Goal: Information Seeking & Learning: Learn about a topic

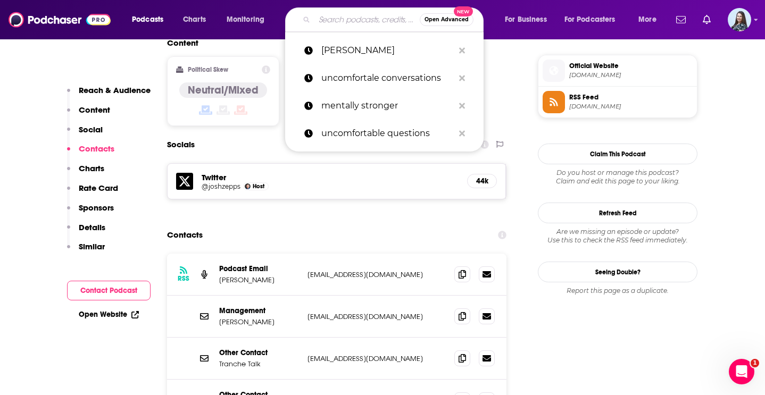
click at [346, 19] on input "Search podcasts, credits, & more..." at bounding box center [366, 19] width 105 height 17
paste input "[PERSON_NAME] (Author)"
type input "[PERSON_NAME] (Author)"
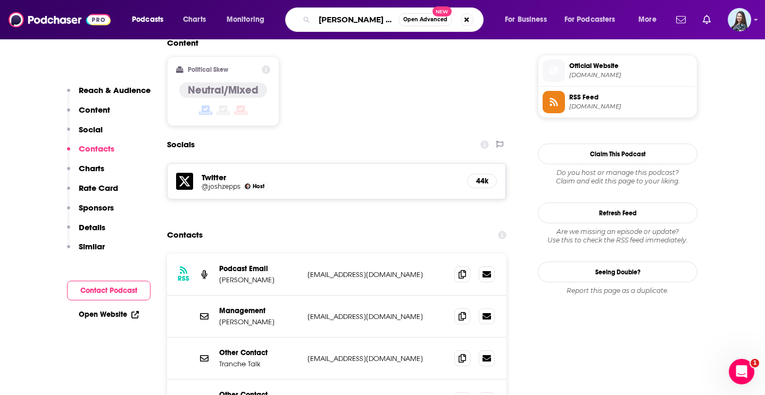
scroll to position [0, 27]
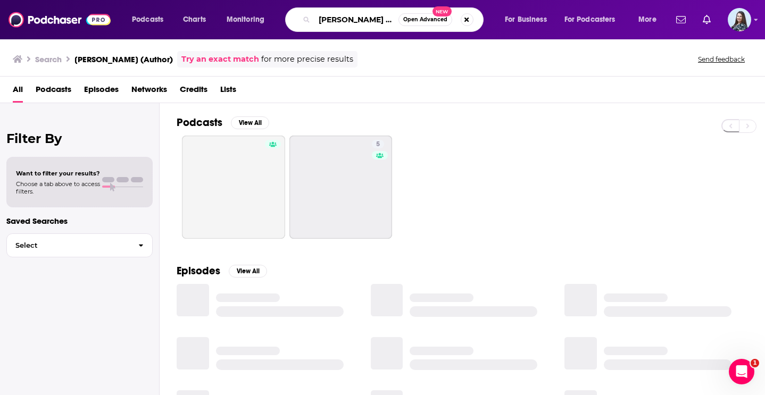
scroll to position [0, 27]
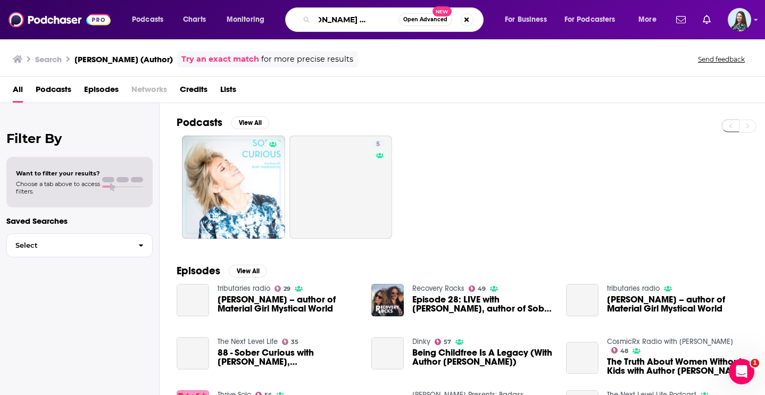
drag, startPoint x: 384, startPoint y: 18, endPoint x: 401, endPoint y: 39, distance: 27.3
click at [401, 39] on div "Podcasts Charts Monitoring [PERSON_NAME] (Author) Open Advanced New For Busines…" at bounding box center [382, 197] width 765 height 395
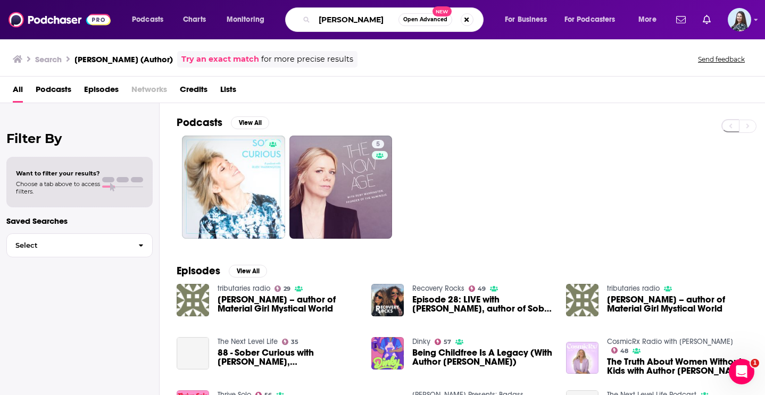
scroll to position [0, 0]
type input "[PERSON_NAME]"
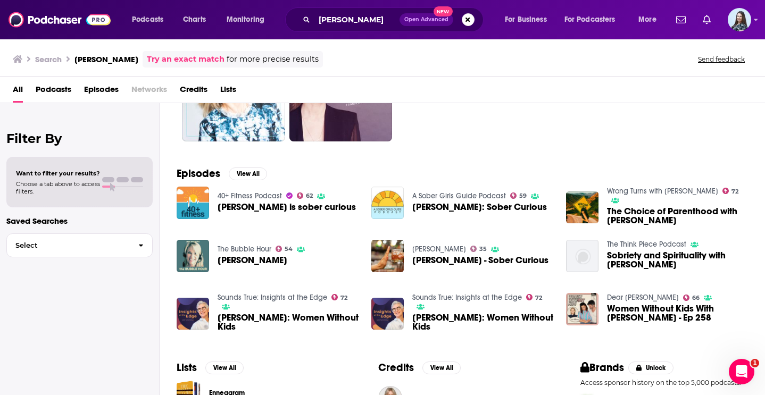
scroll to position [126, 0]
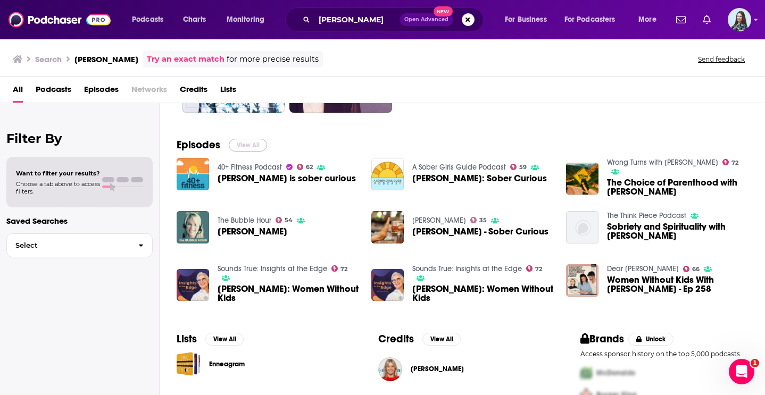
click at [256, 143] on button "View All" at bounding box center [248, 145] width 38 height 13
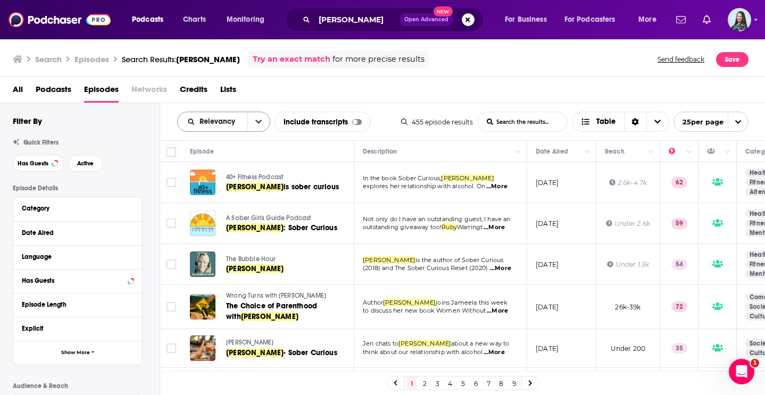
click at [251, 126] on button "open menu" at bounding box center [258, 121] width 22 height 19
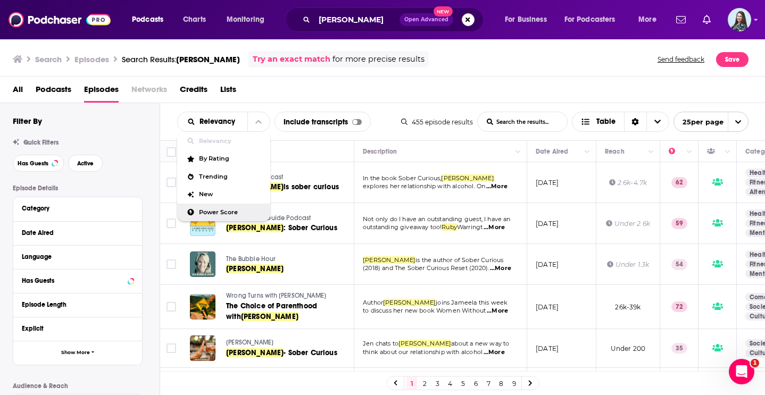
click at [230, 209] on span "Power Score" at bounding box center [230, 212] width 63 height 6
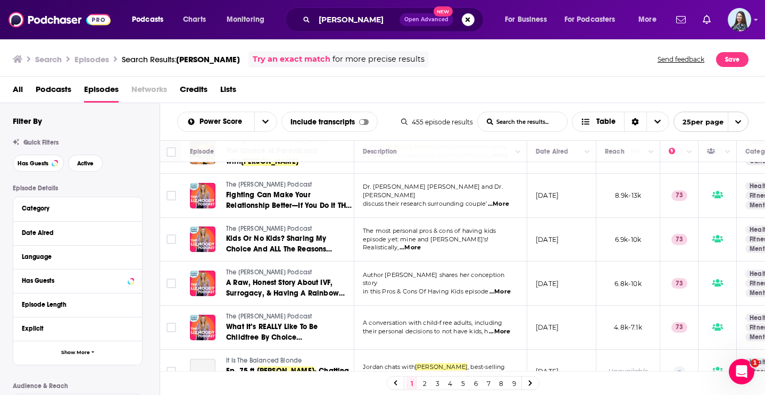
scroll to position [553, 0]
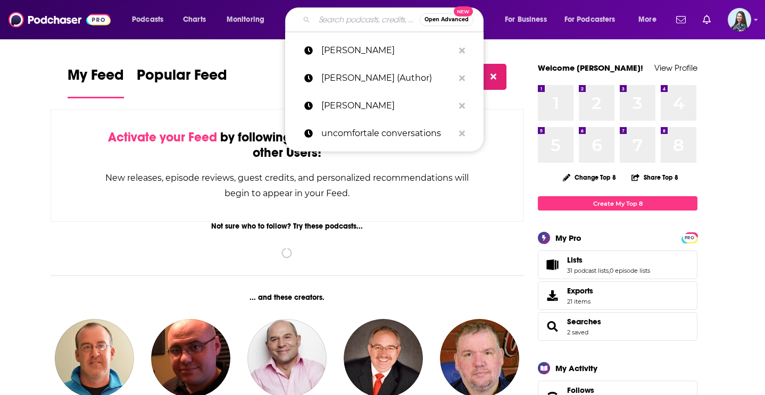
click at [343, 21] on input "Search podcasts, credits, & more..." at bounding box center [366, 19] width 105 height 17
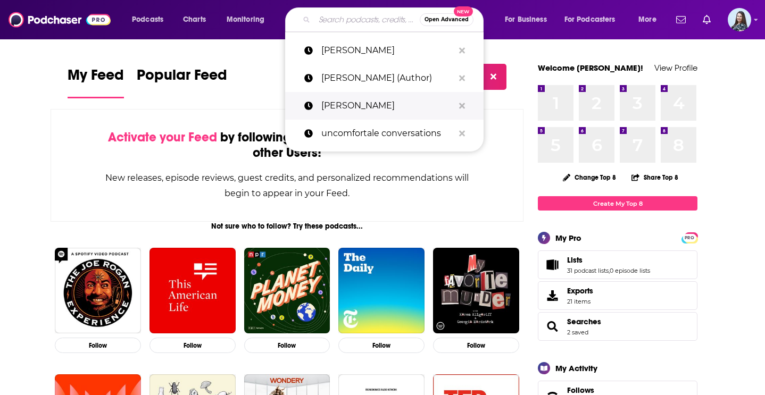
click at [350, 107] on p "[PERSON_NAME]" at bounding box center [387, 106] width 132 height 28
type input "[PERSON_NAME]"
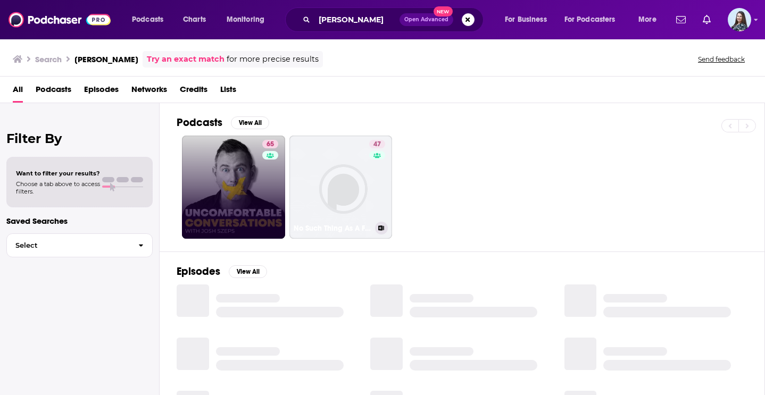
click at [245, 191] on link "65" at bounding box center [233, 187] width 103 height 103
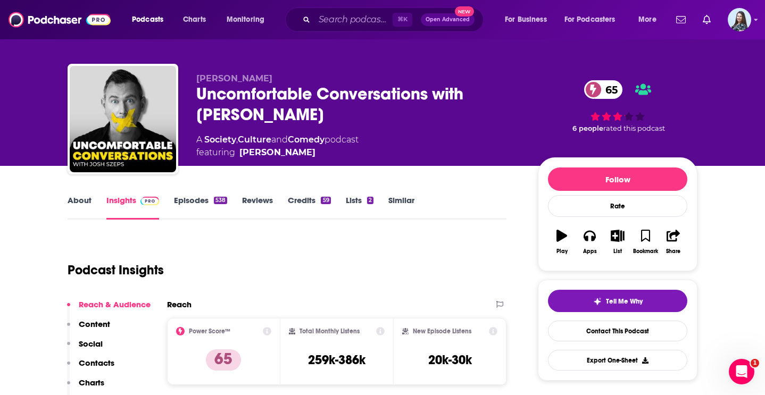
scroll to position [2, 0]
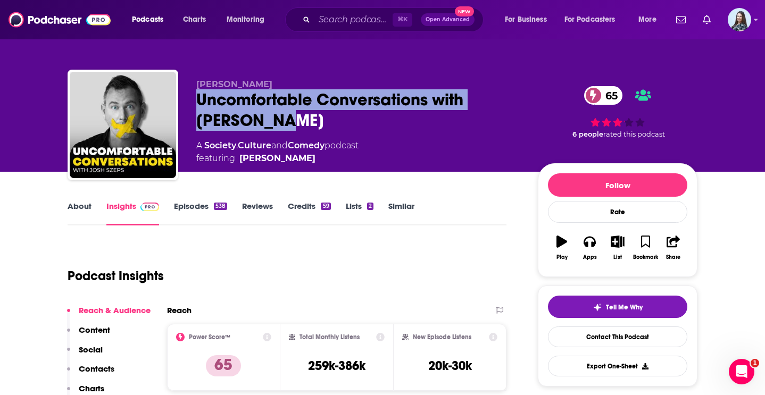
drag, startPoint x: 257, startPoint y: 124, endPoint x: 180, endPoint y: 103, distance: 80.1
click at [180, 103] on div "Josh Szeps Uncomfortable Conversations with Josh Szeps 65 A Society , Culture a…" at bounding box center [383, 127] width 630 height 115
copy h2 "Uncomfortable Conversations with [PERSON_NAME]"
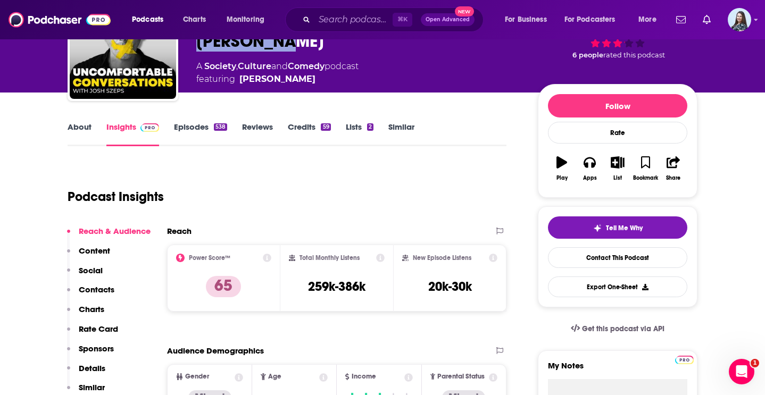
scroll to position [95, 0]
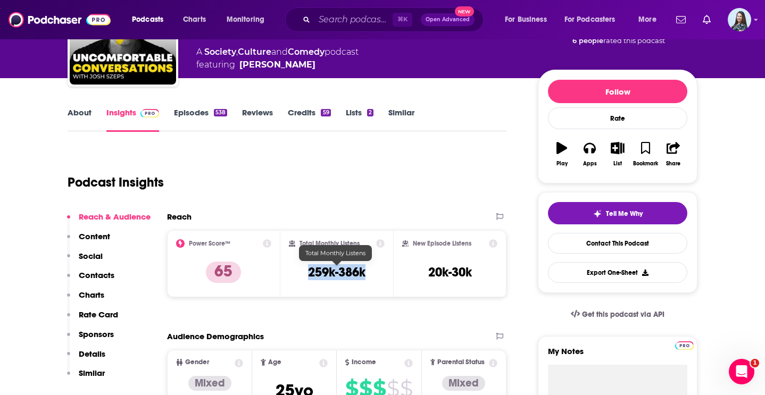
drag, startPoint x: 369, startPoint y: 270, endPoint x: 308, endPoint y: 268, distance: 60.6
click at [308, 269] on div "Total Monthly Listens 259k-386k" at bounding box center [337, 263] width 96 height 49
copy h3 "259k-386k"
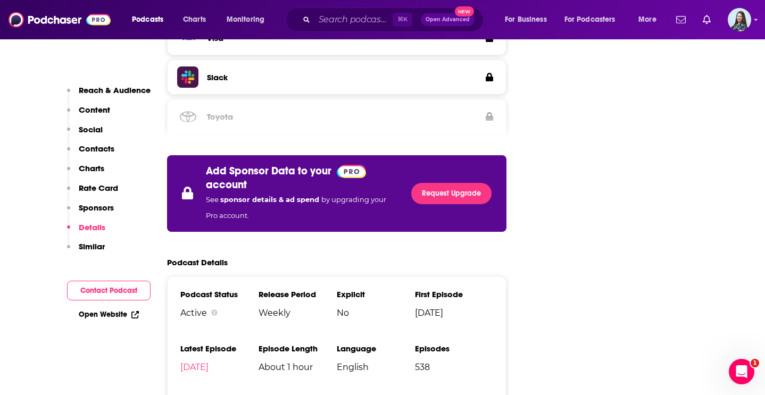
scroll to position [1793, 0]
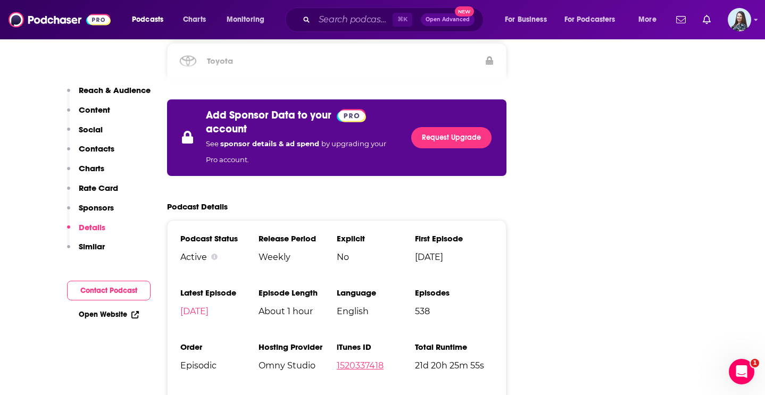
click at [372, 360] on link "1520337418" at bounding box center [360, 365] width 47 height 10
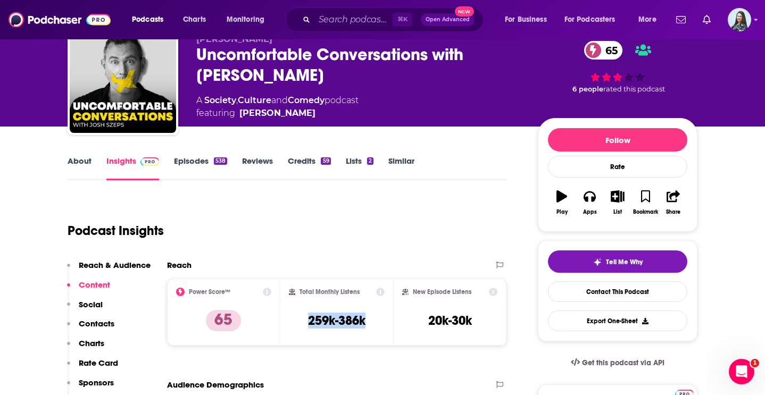
scroll to position [0, 0]
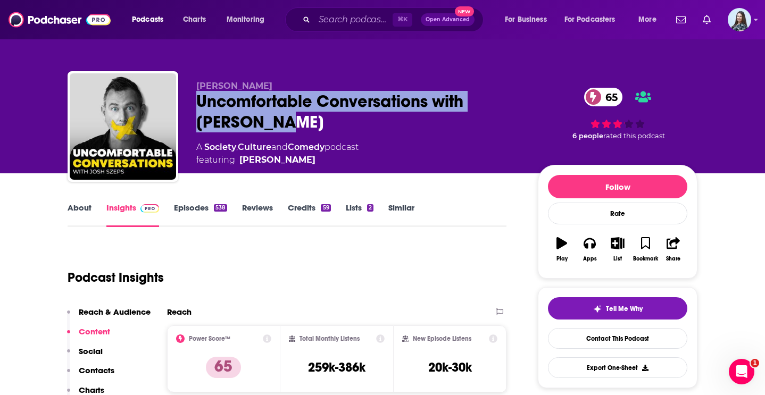
drag, startPoint x: 255, startPoint y: 124, endPoint x: 195, endPoint y: 104, distance: 63.6
click at [195, 104] on div "Josh Szeps Uncomfortable Conversations with Josh Szeps 65 A Society , Culture a…" at bounding box center [383, 128] width 630 height 115
copy h2 "Uncomfortable Conversations with [PERSON_NAME]"
click at [85, 203] on link "About" at bounding box center [80, 215] width 24 height 24
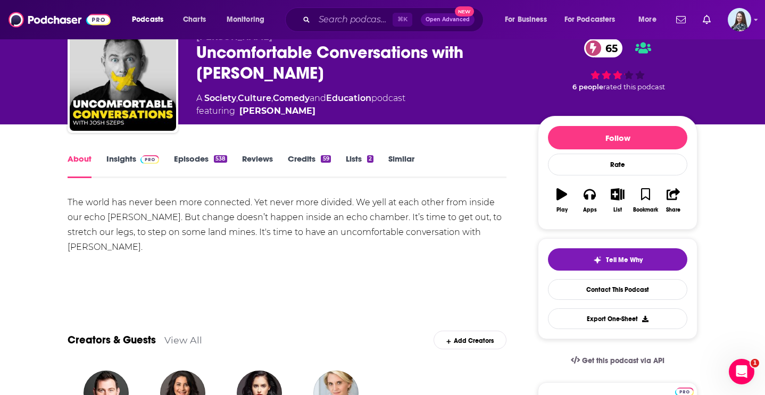
scroll to position [49, 0]
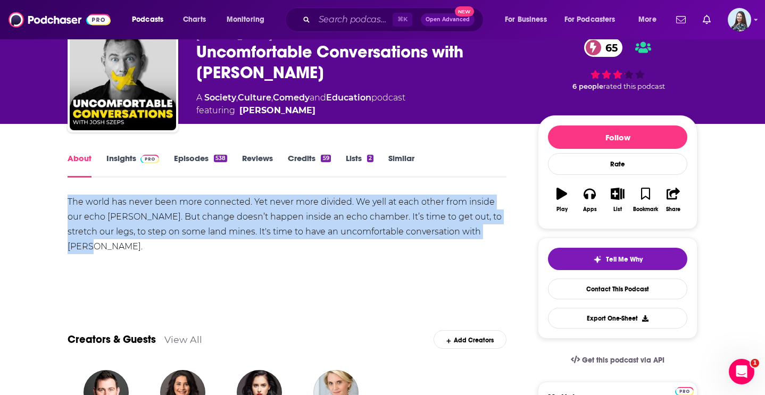
drag, startPoint x: 496, startPoint y: 232, endPoint x: 53, endPoint y: 206, distance: 443.7
copy div "The world has never been more connected. Yet never more divided. We yell at eac…"
